Goal: Transaction & Acquisition: Purchase product/service

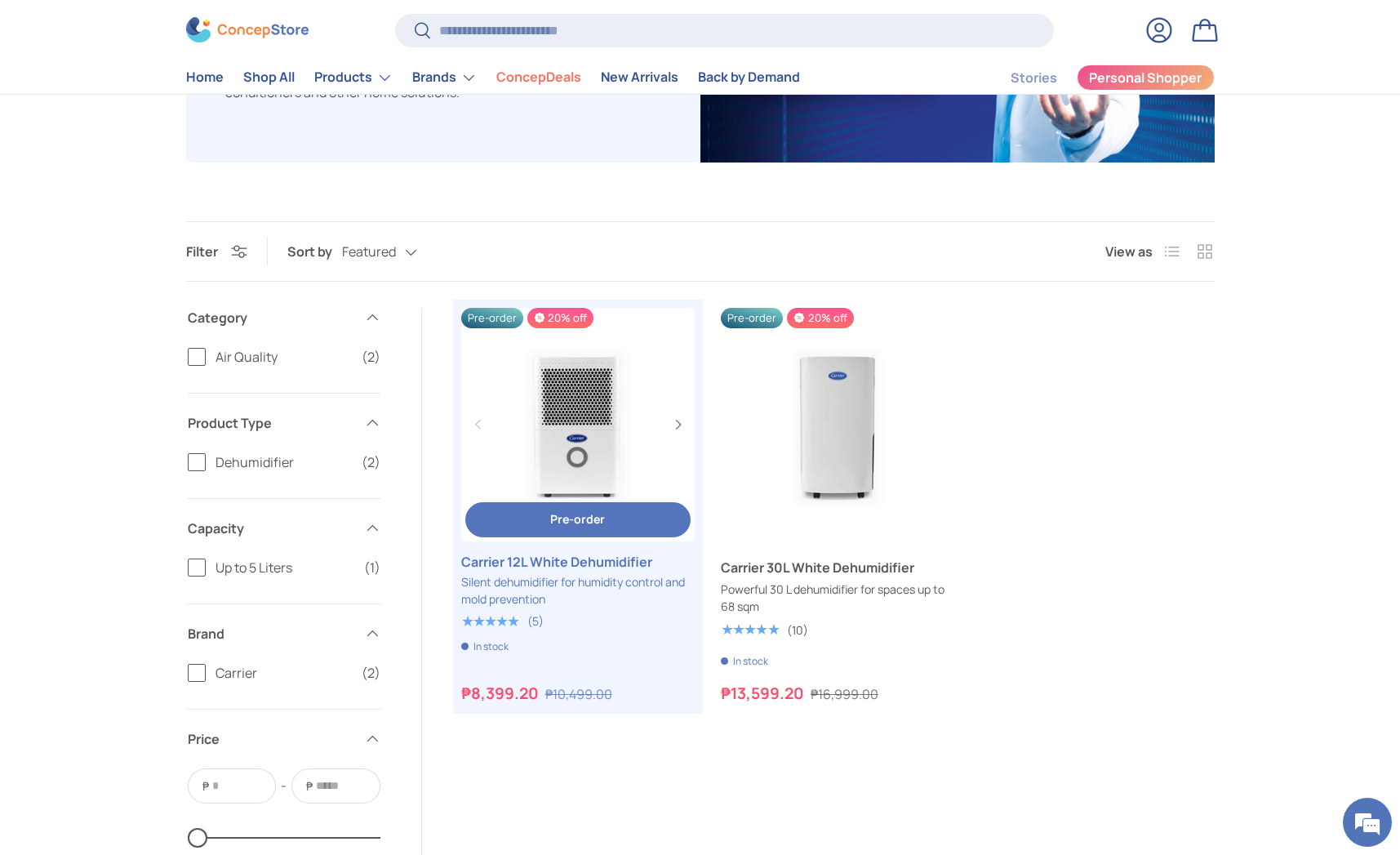
click at [525, 562] on link "Carrier 12L White Dehumidifier" at bounding box center [578, 562] width 234 height 19
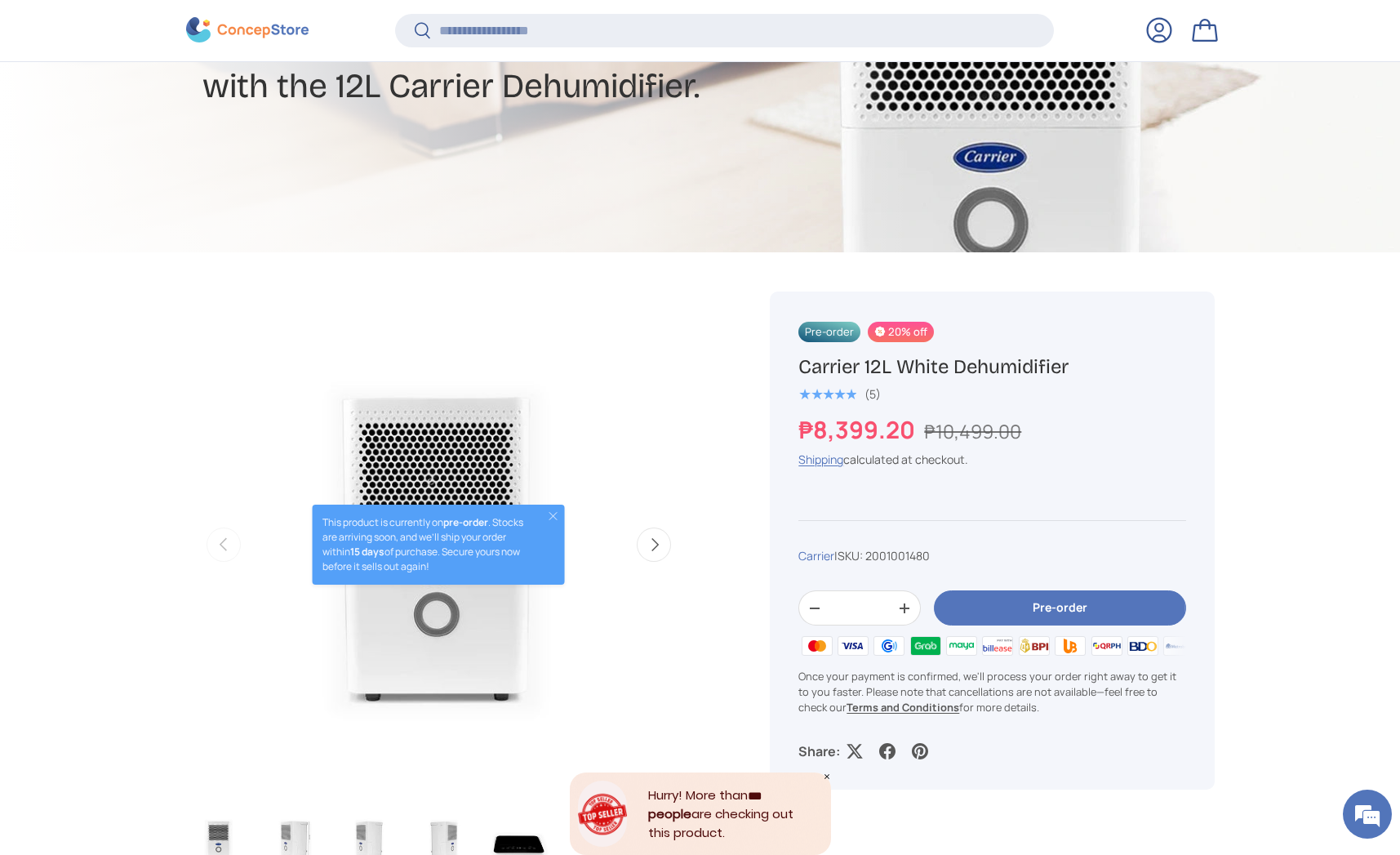
scroll to position [598, 0]
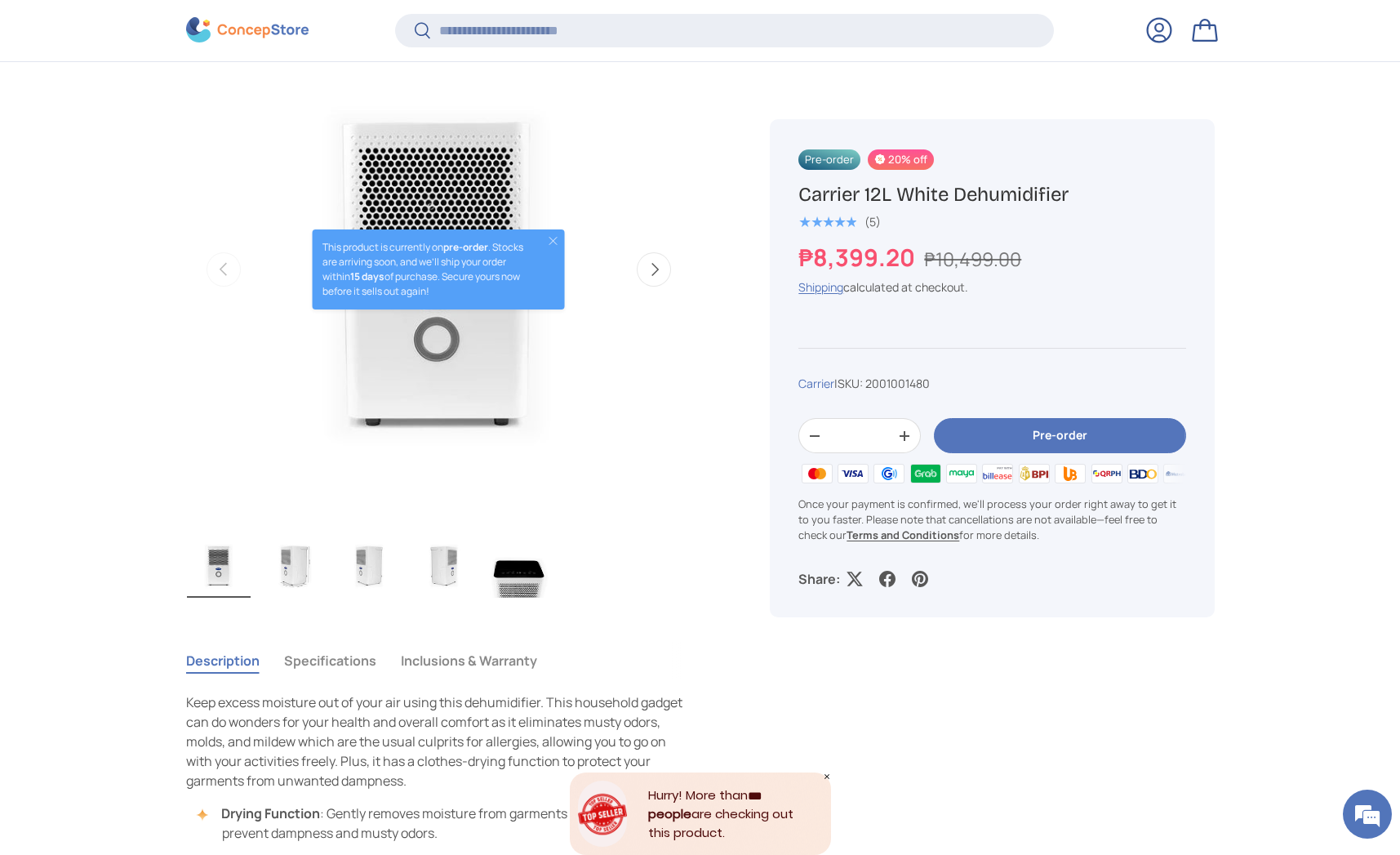
click at [302, 565] on img "Gallery Viewer" at bounding box center [294, 565] width 63 height 65
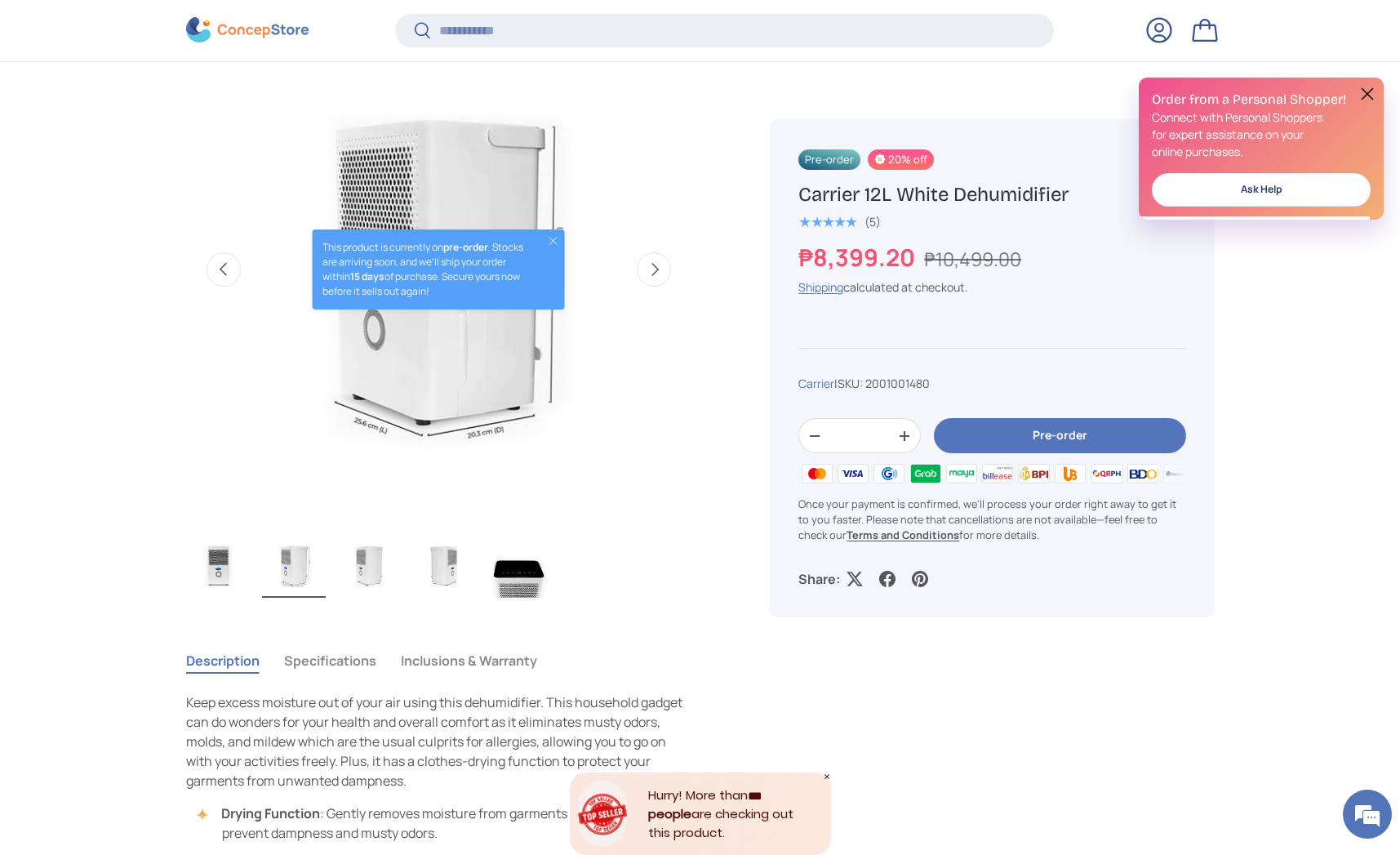
click at [378, 571] on img "Gallery Viewer" at bounding box center [369, 565] width 63 height 65
click at [418, 570] on img "Gallery Viewer" at bounding box center [444, 565] width 63 height 65
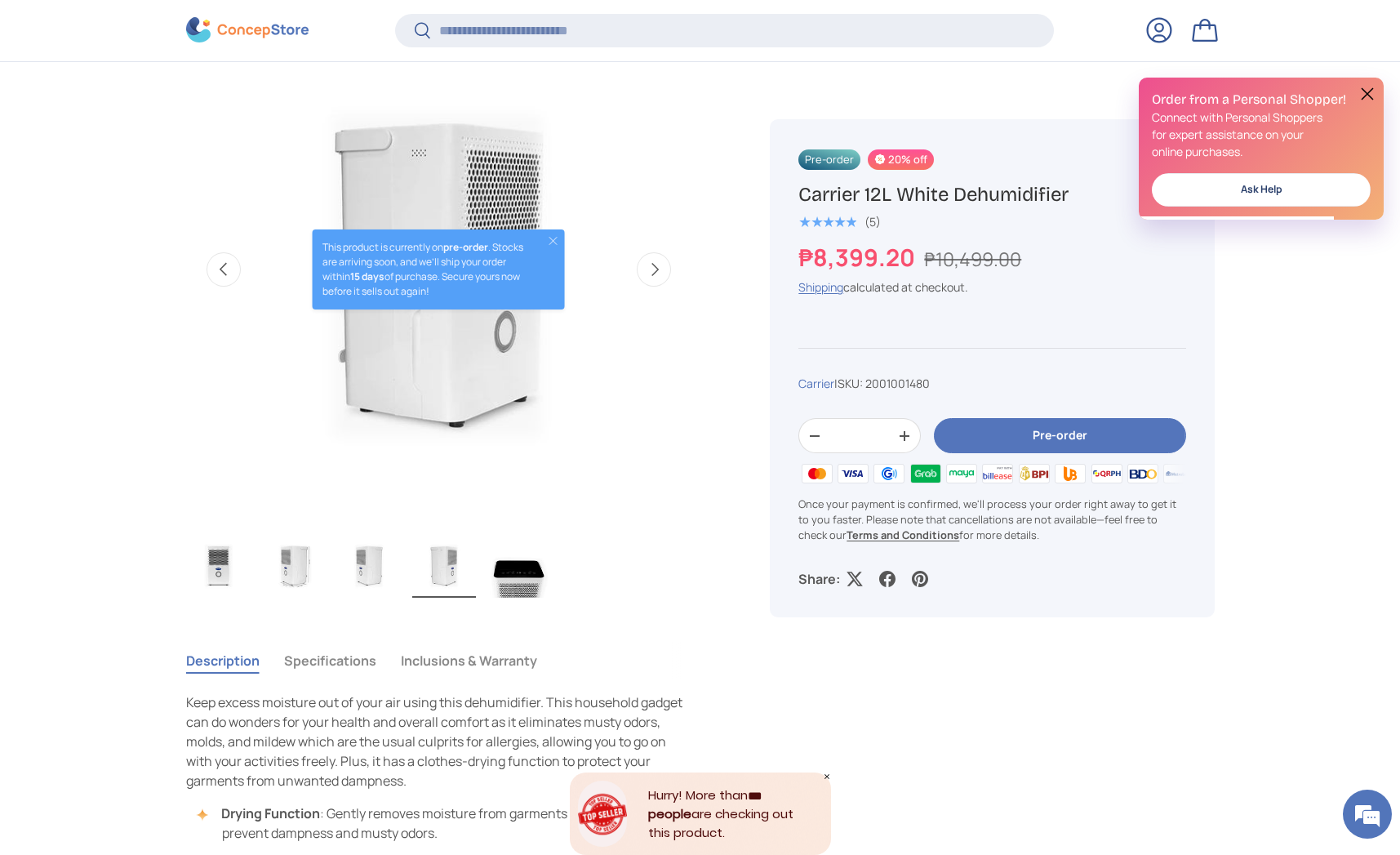
click at [501, 571] on img "Gallery Viewer" at bounding box center [520, 565] width 63 height 65
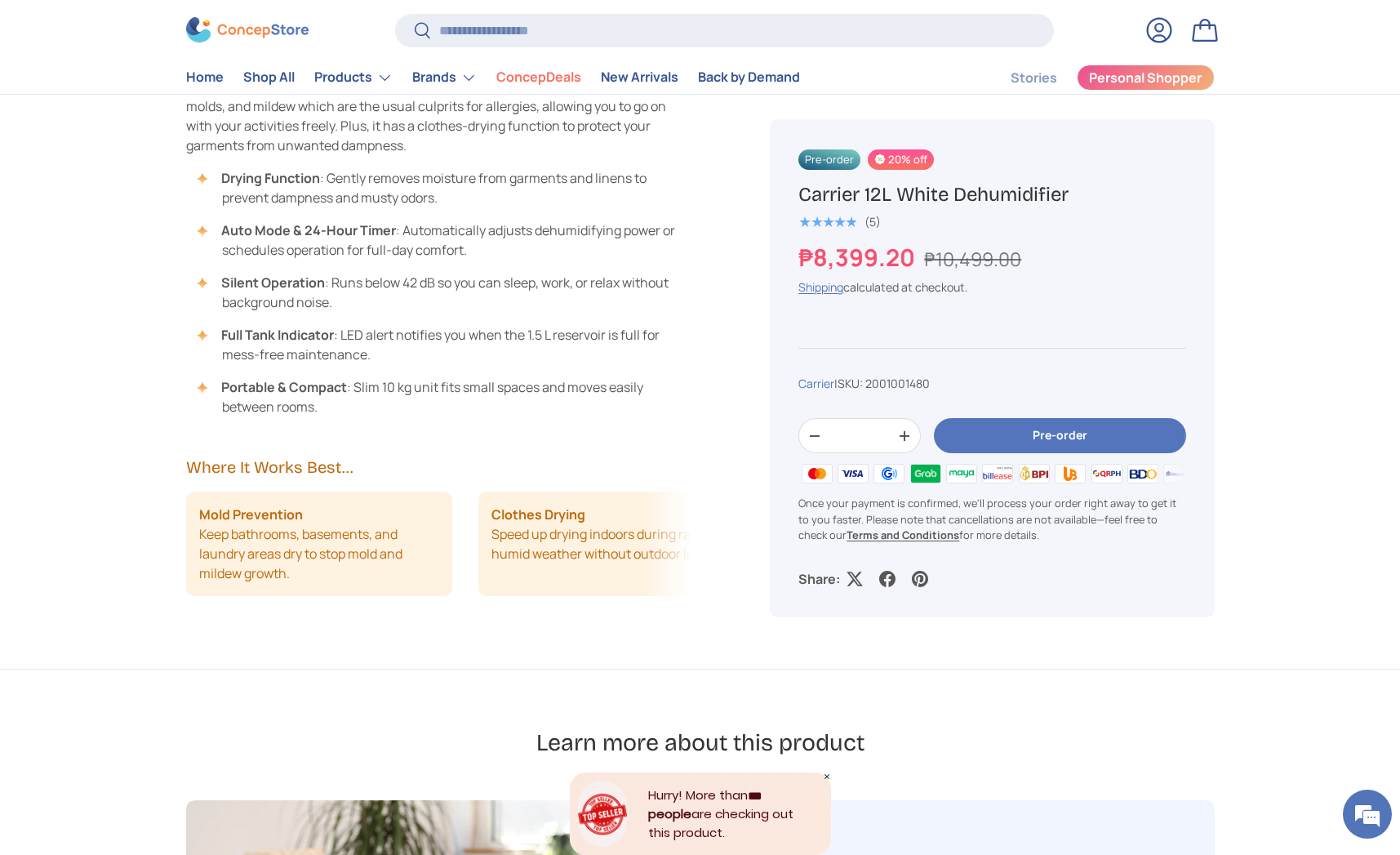
scroll to position [1160, 0]
